Goal: Task Accomplishment & Management: Manage account settings

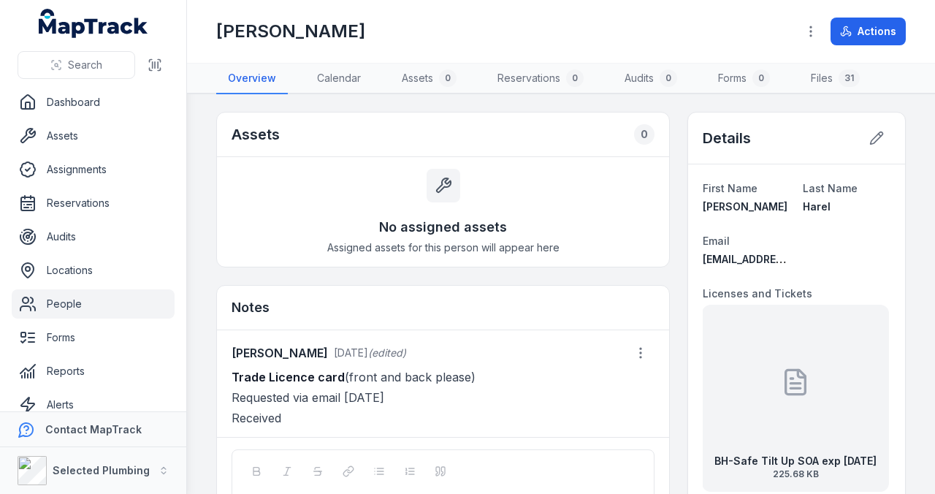
click at [76, 302] on link "People" at bounding box center [93, 303] width 163 height 29
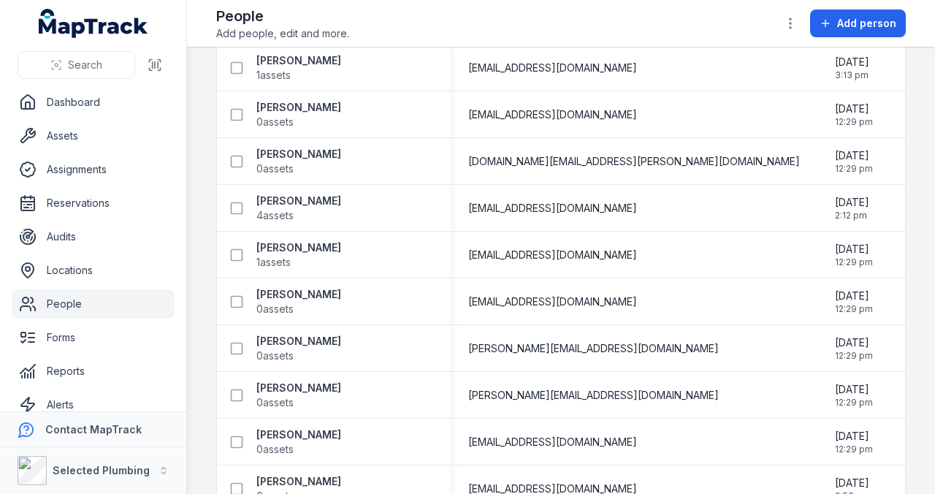
scroll to position [292, 0]
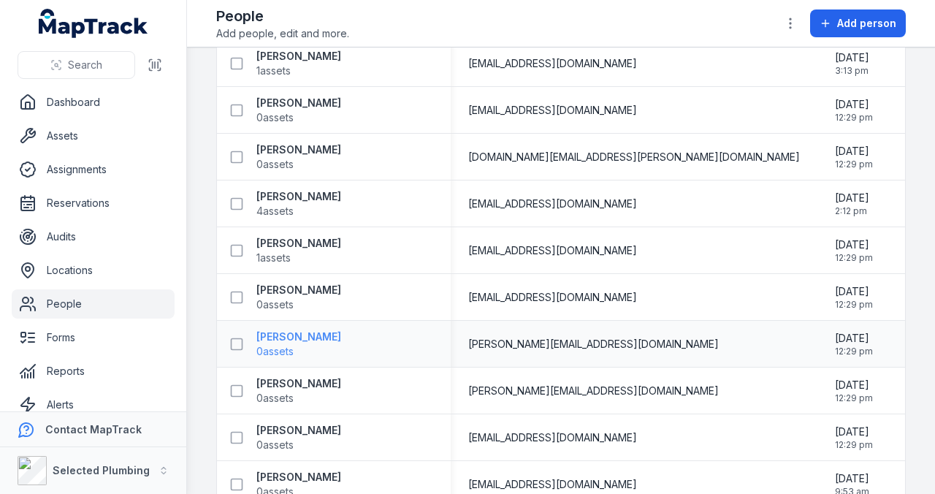
click at [292, 335] on strong "[PERSON_NAME]" at bounding box center [298, 336] width 85 height 15
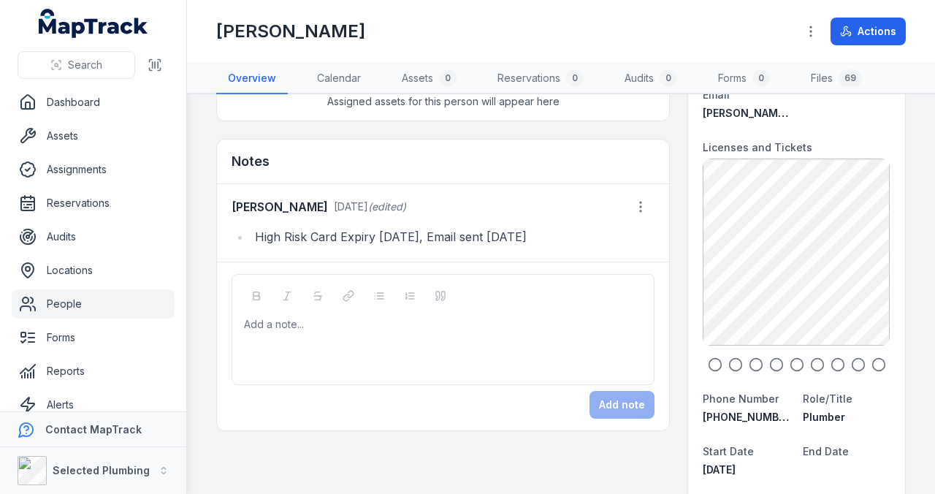
scroll to position [97, 0]
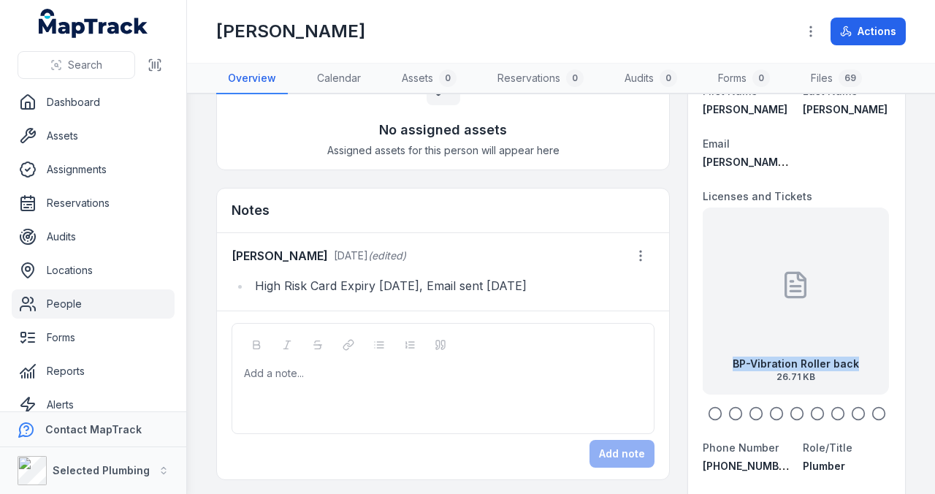
drag, startPoint x: 849, startPoint y: 318, endPoint x: 747, endPoint y: 319, distance: 102.3
click at [747, 319] on div "BP-Vibration Roller back 26.71 KB" at bounding box center [795, 300] width 187 height 187
drag, startPoint x: 818, startPoint y: 319, endPoint x: 718, endPoint y: 317, distance: 100.1
click at [718, 317] on div "BP-Vibration Roller front 95.07 KB" at bounding box center [790, 300] width 187 height 187
click at [796, 291] on icon at bounding box center [795, 284] width 29 height 29
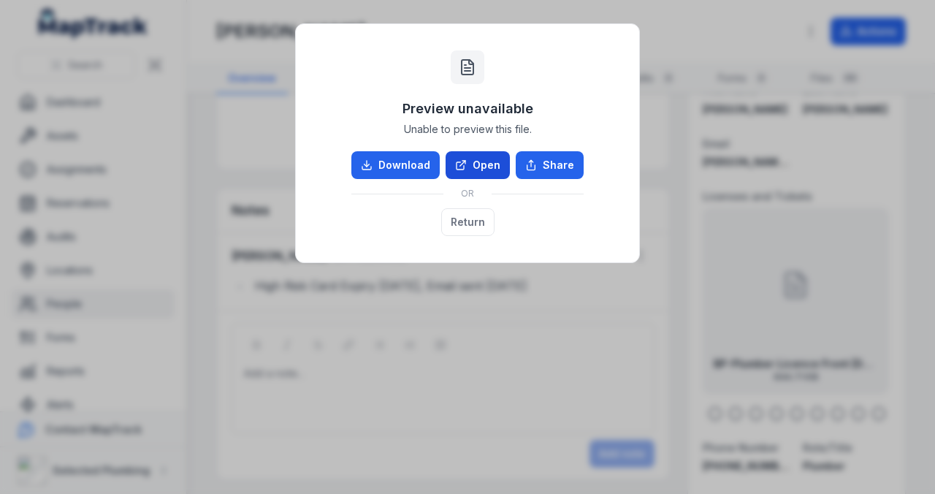
click at [489, 164] on link "Open" at bounding box center [478, 165] width 64 height 28
click at [475, 228] on button "Return" at bounding box center [467, 222] width 53 height 28
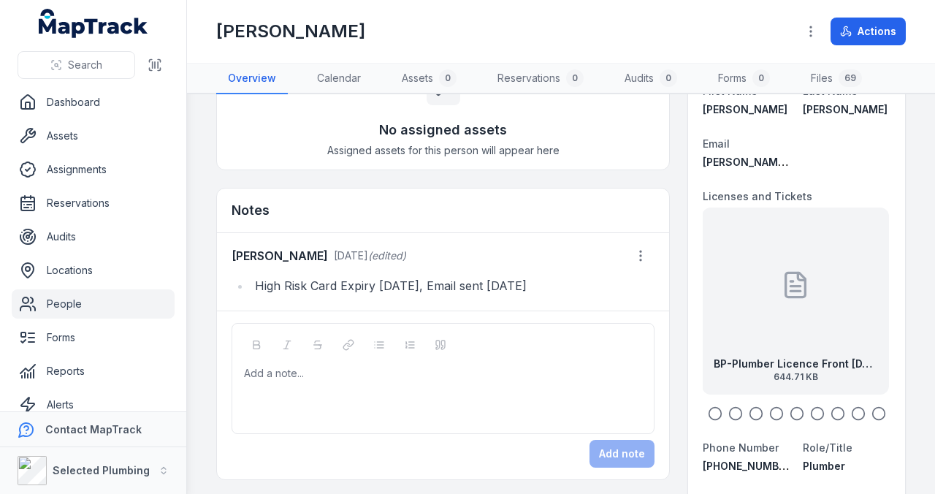
drag, startPoint x: 786, startPoint y: 278, endPoint x: 704, endPoint y: 278, distance: 81.8
click at [704, 278] on div "BP-Plumber Licence Front [DATE] 644.71 KB" at bounding box center [795, 300] width 187 height 187
drag, startPoint x: 815, startPoint y: 283, endPoint x: 736, endPoint y: 286, distance: 79.0
click at [736, 286] on div "BP-Plumbers Licence back exp [DATE] 346.15 KB" at bounding box center [796, 300] width 187 height 187
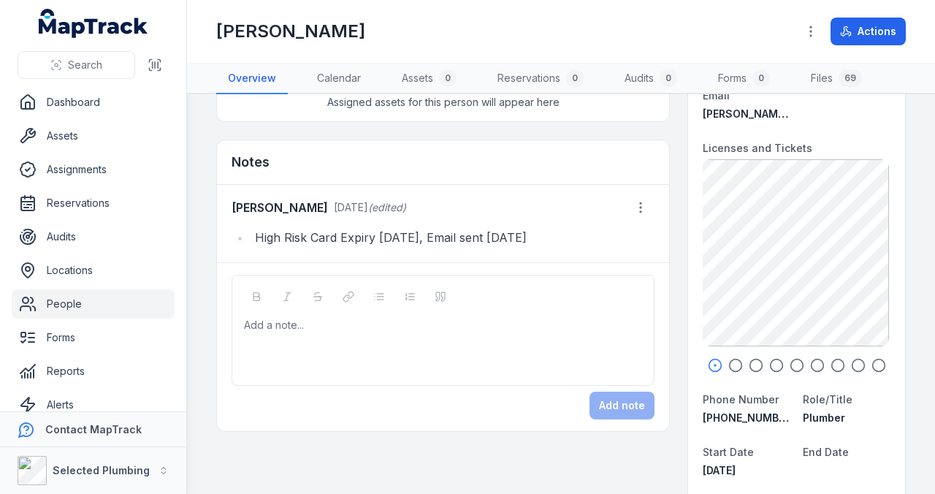
scroll to position [146, 0]
drag, startPoint x: 831, startPoint y: 261, endPoint x: 766, endPoint y: 261, distance: 65.8
click at [766, 261] on div "BP-EF Poly Weld exp [DATE] 1.57 MB" at bounding box center [795, 252] width 187 height 187
drag, startPoint x: 839, startPoint y: 271, endPoint x: 761, endPoint y: 278, distance: 78.4
click at [771, 276] on div "BP - Police Certificate exp [DATE] 174.48 KB" at bounding box center [795, 252] width 187 height 187
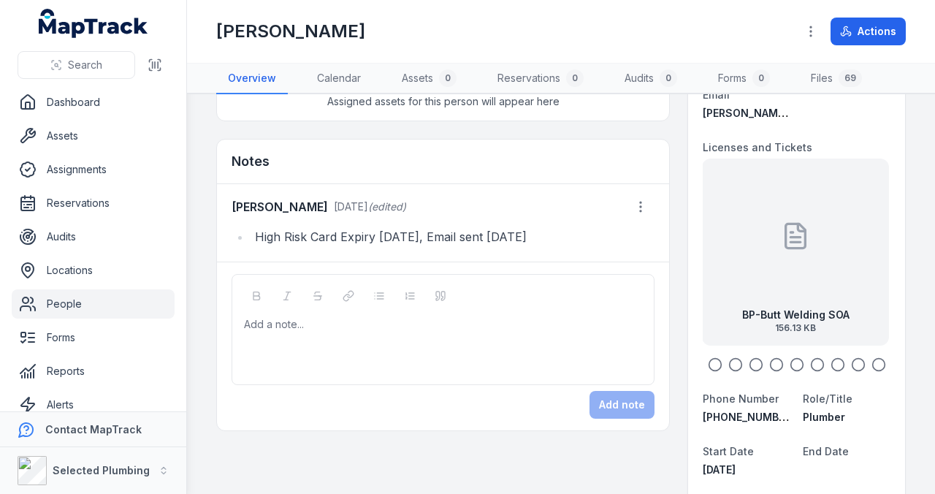
scroll to position [0, 0]
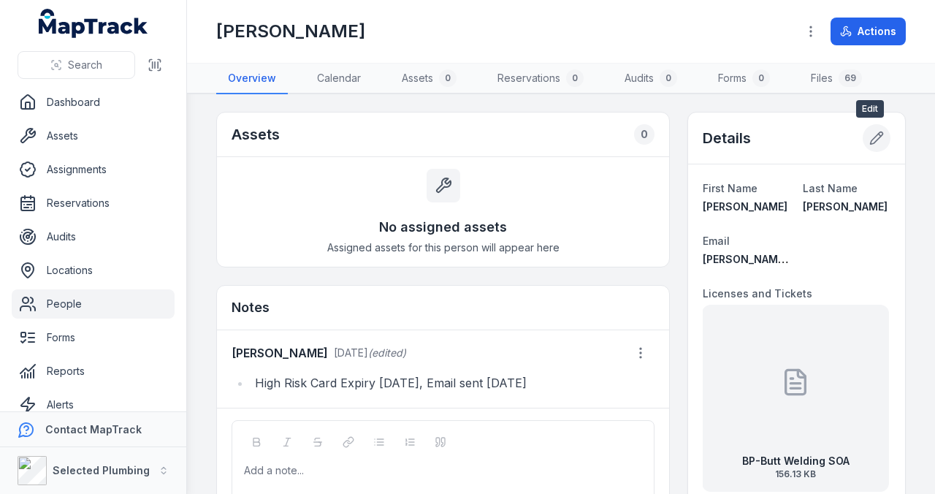
click at [871, 136] on icon at bounding box center [876, 138] width 15 height 15
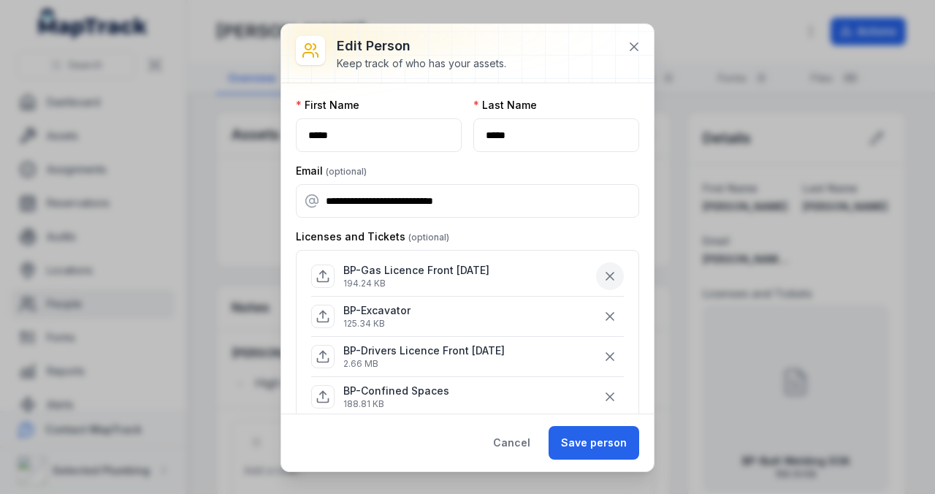
click at [606, 273] on icon "button" at bounding box center [609, 276] width 7 height 7
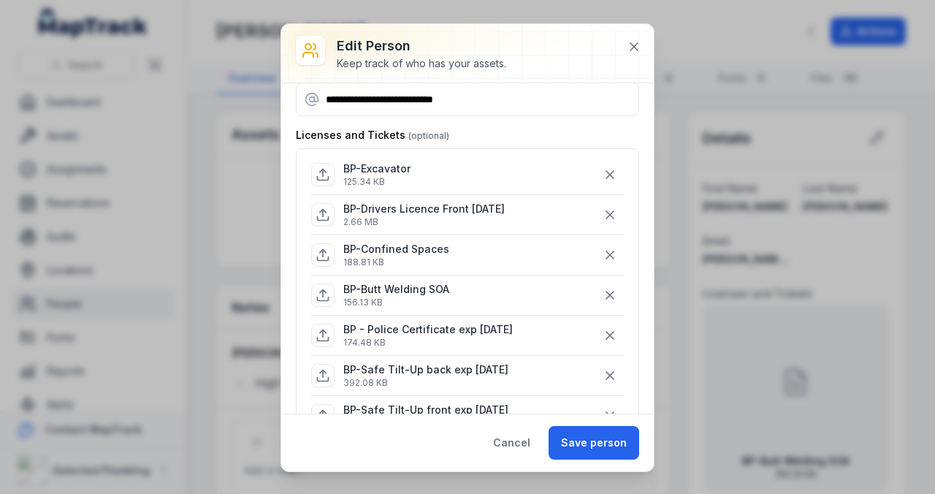
scroll to position [101, 0]
click at [599, 436] on button "Save person" at bounding box center [594, 443] width 91 height 34
